Goal: Information Seeking & Learning: Learn about a topic

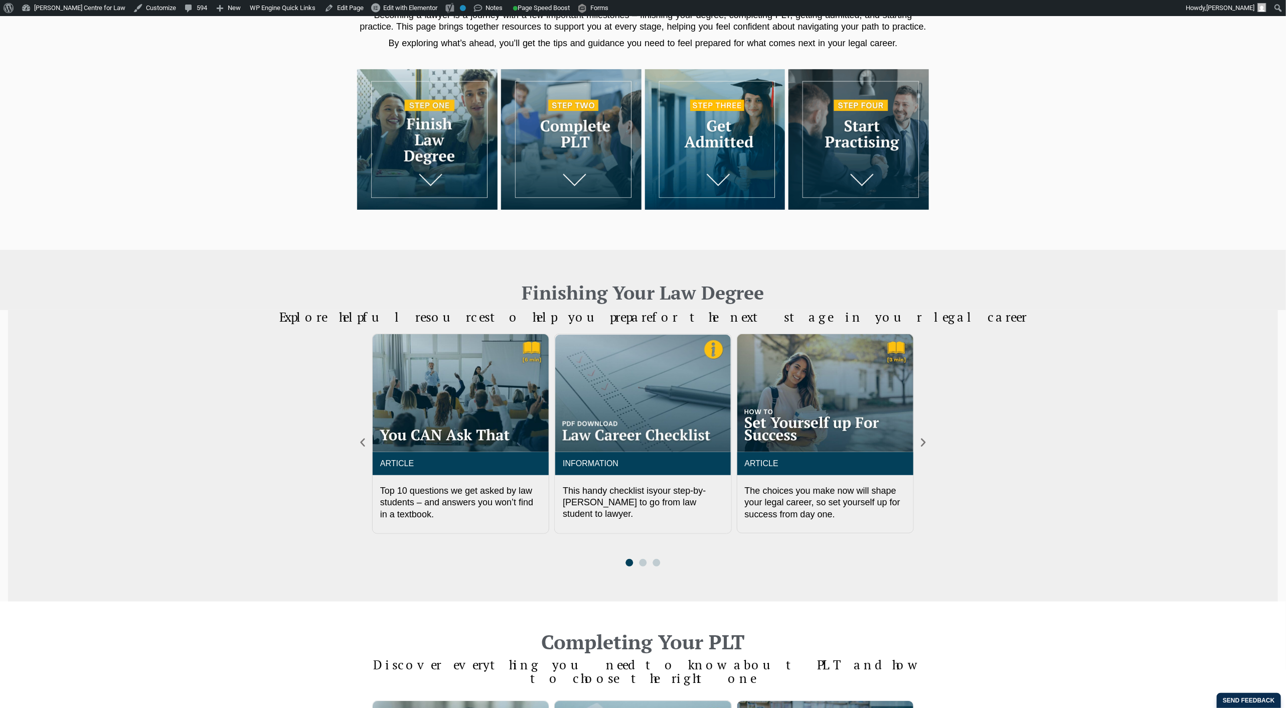
click at [649, 153] on img at bounding box center [715, 139] width 140 height 140
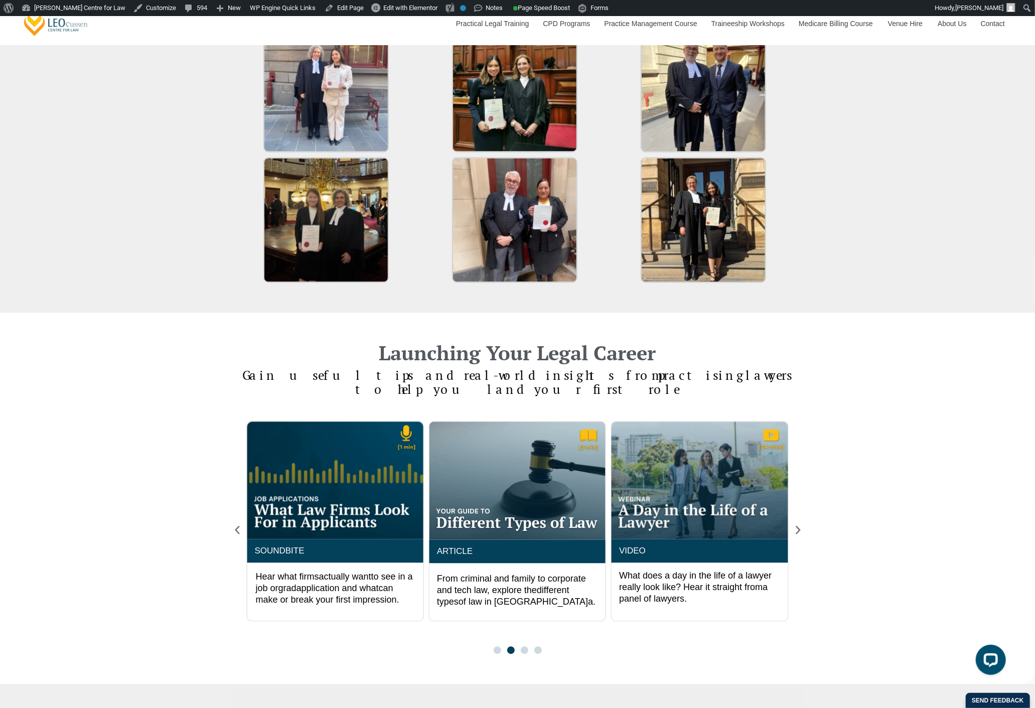
scroll to position [1504, 0]
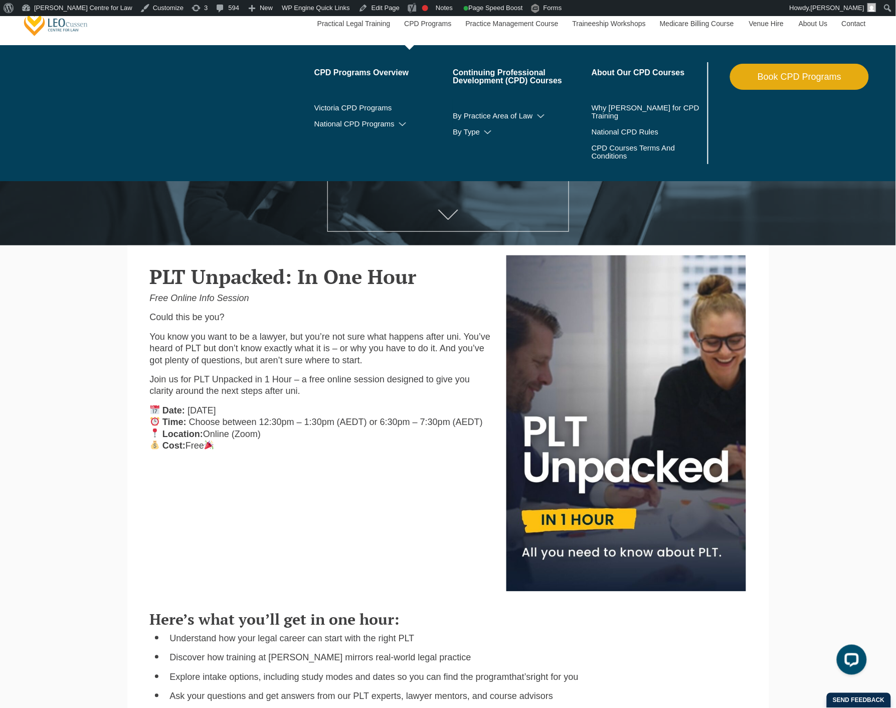
scroll to position [111, 0]
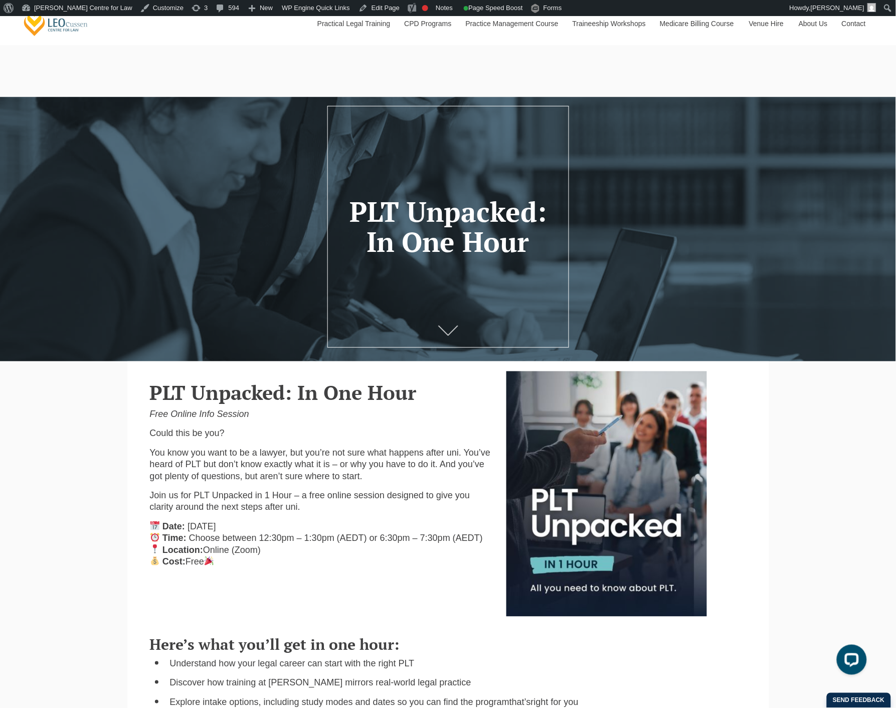
scroll to position [111, 0]
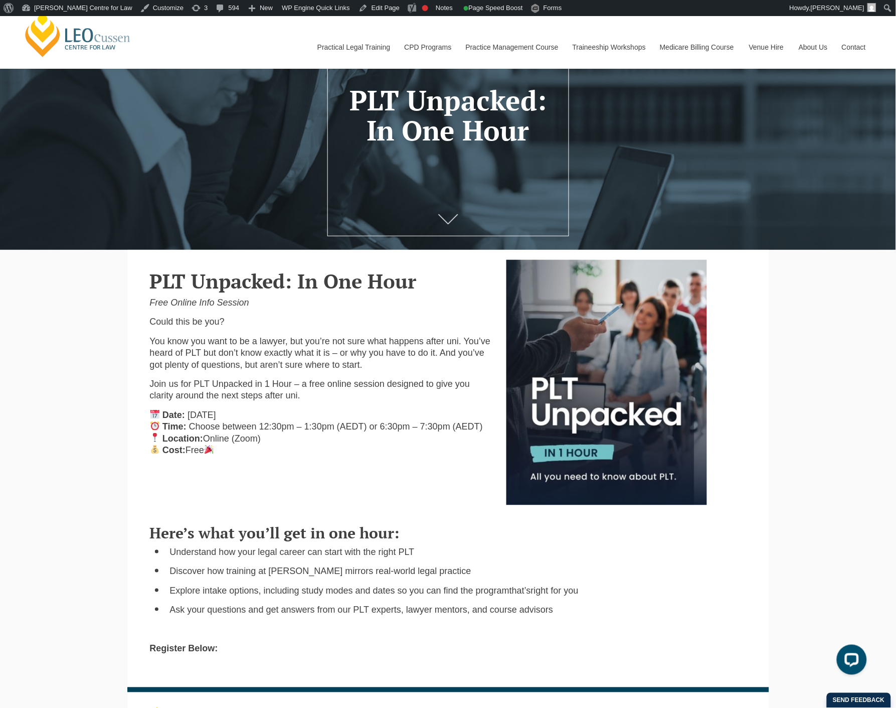
click at [264, 502] on div "PLT Unpacked: In One Hour Free Online Info Session Could this be you? You know …" at bounding box center [448, 382] width 612 height 245
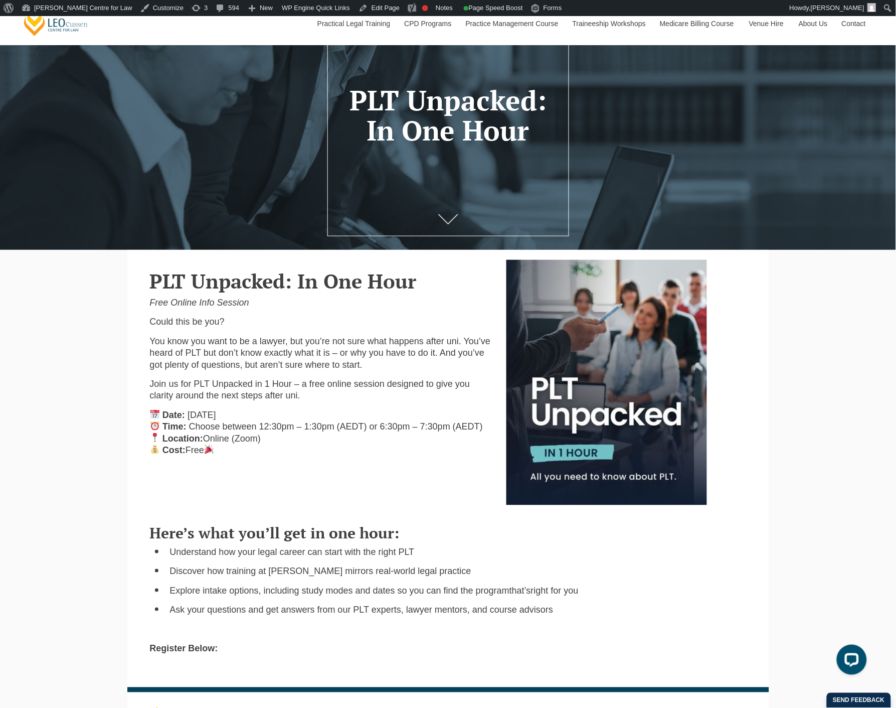
click at [264, 501] on div "PLT Unpacked: In One Hour Free Online Info Session Could this be you? You know …" at bounding box center [448, 382] width 612 height 245
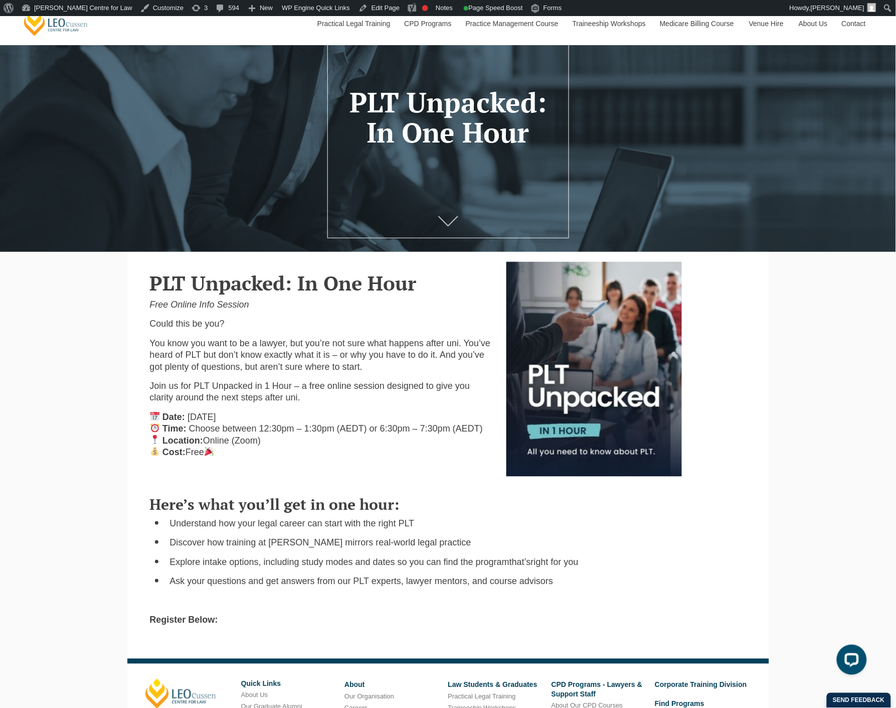
scroll to position [111, 0]
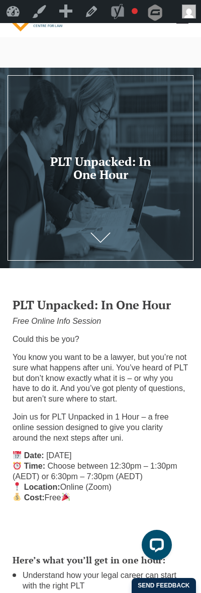
click at [87, 142] on div at bounding box center [100, 168] width 201 height 201
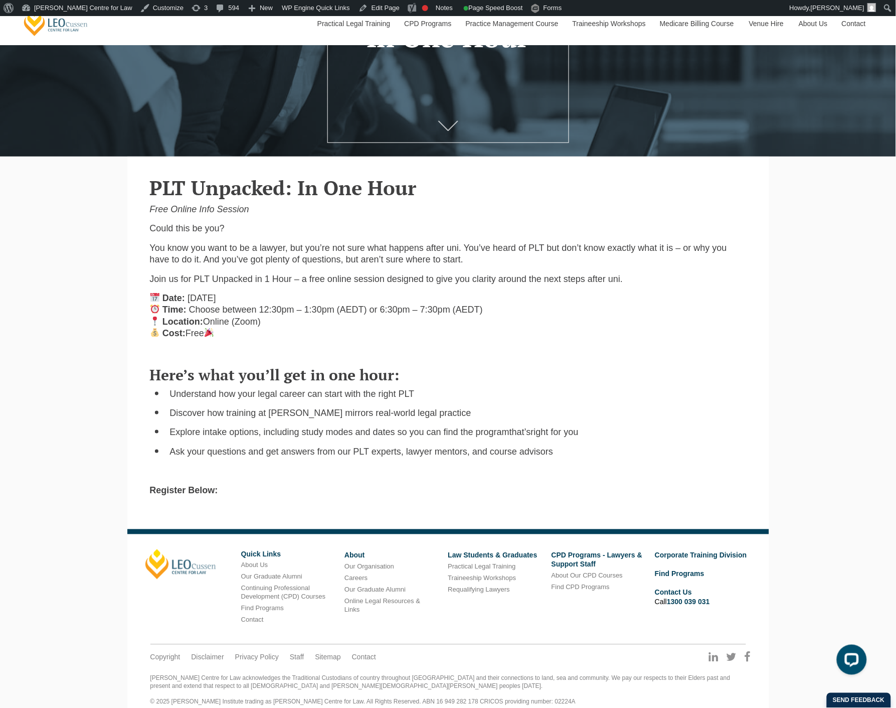
scroll to position [221, 0]
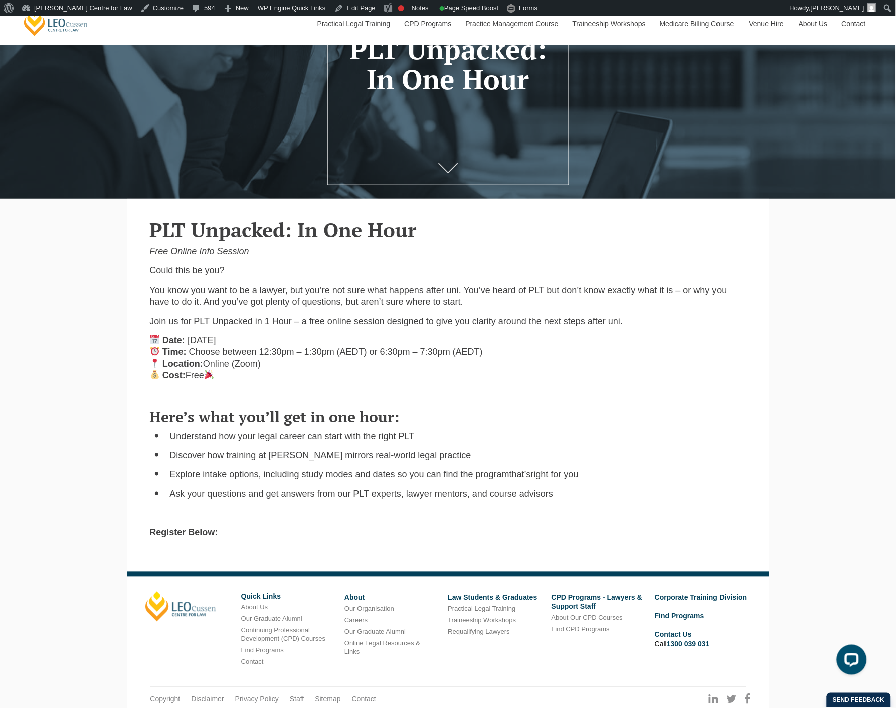
scroll to position [167, 0]
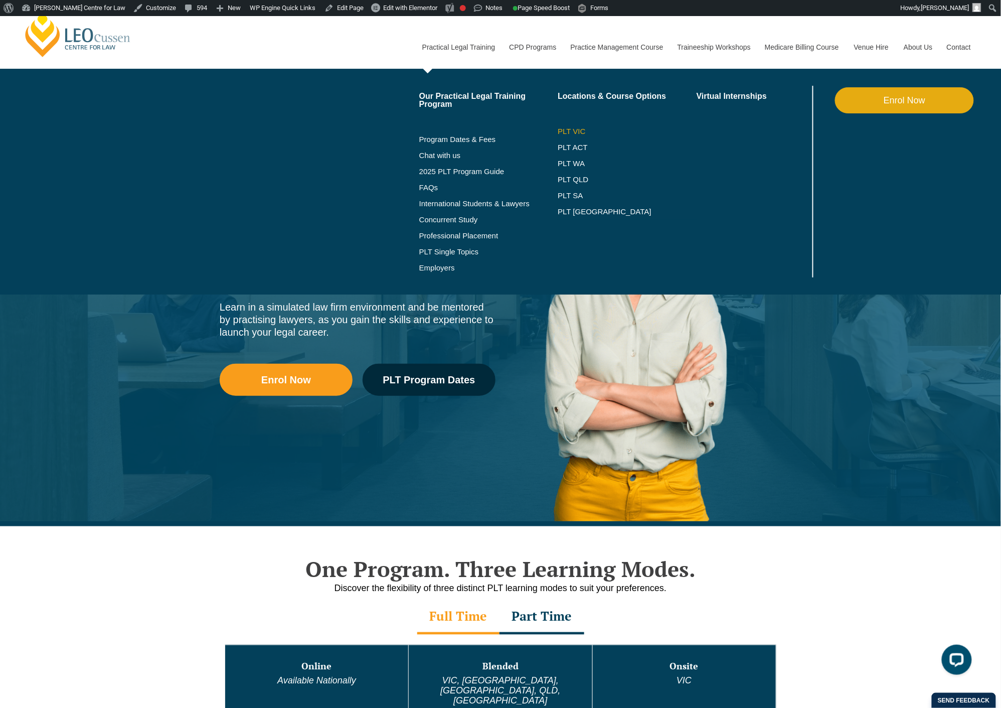
click at [583, 129] on link "PLT VIC" at bounding box center [627, 131] width 139 height 8
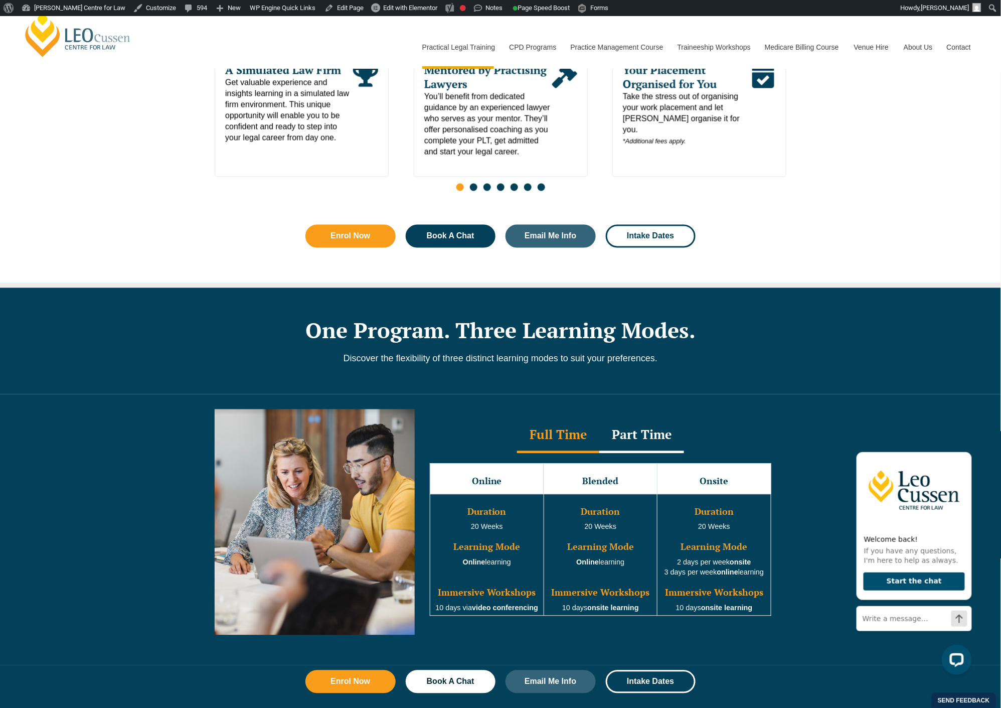
scroll to position [780, 0]
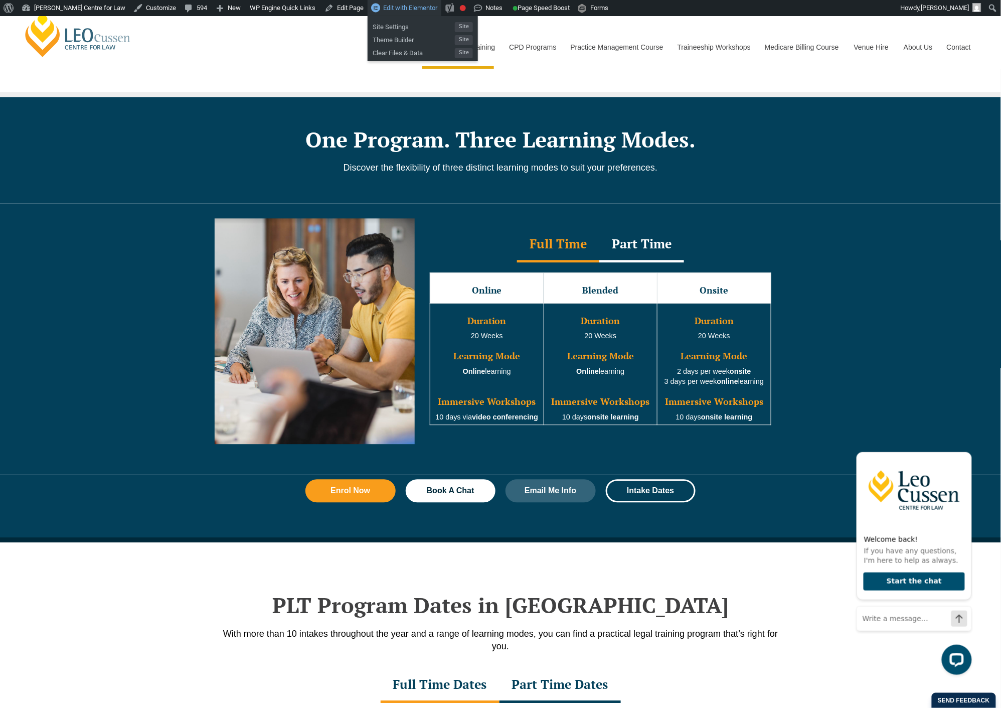
click at [391, 9] on span "Edit with Elementor" at bounding box center [410, 8] width 54 height 8
